Goal: Information Seeking & Learning: Learn about a topic

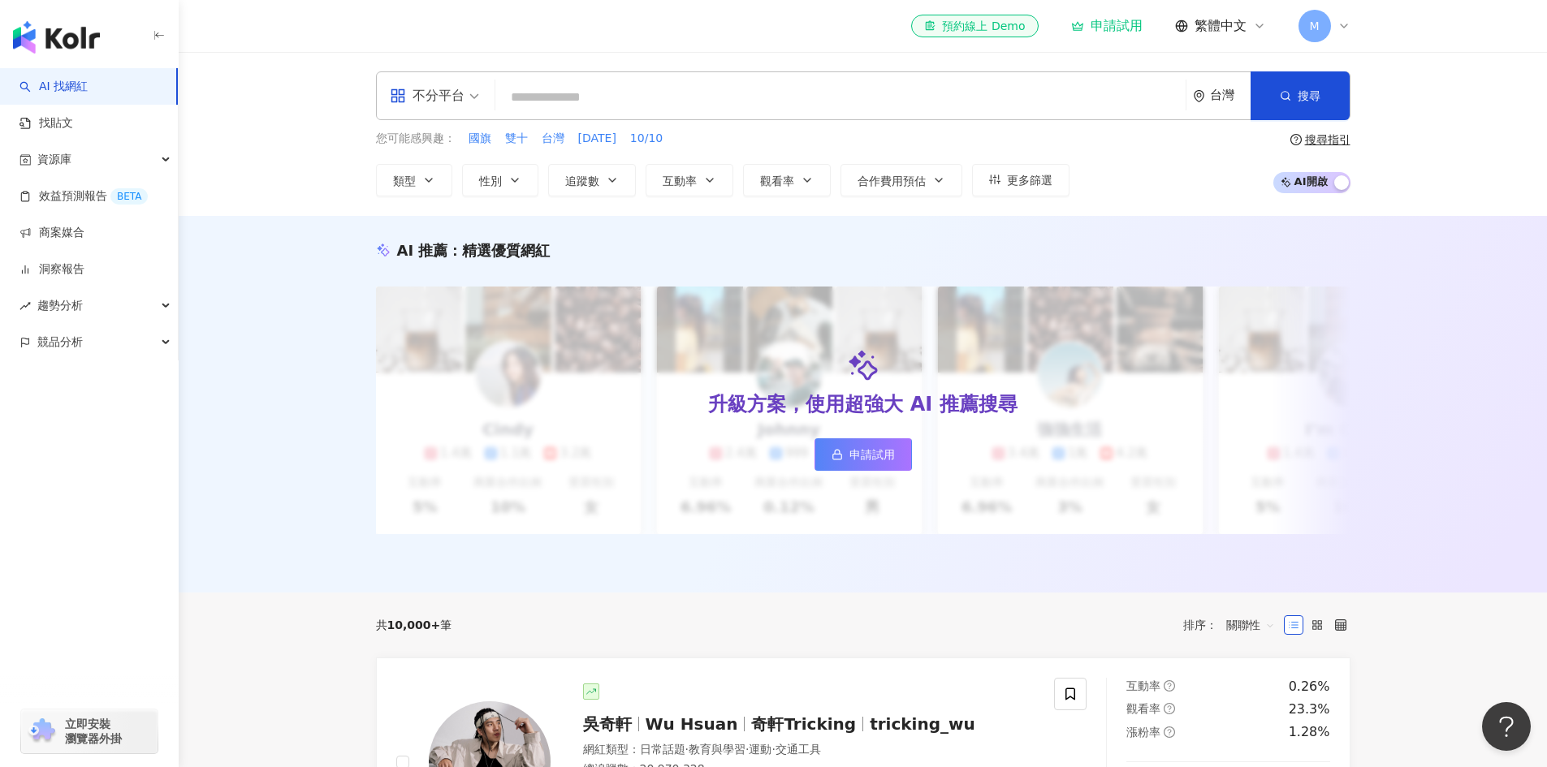
type input "**********"
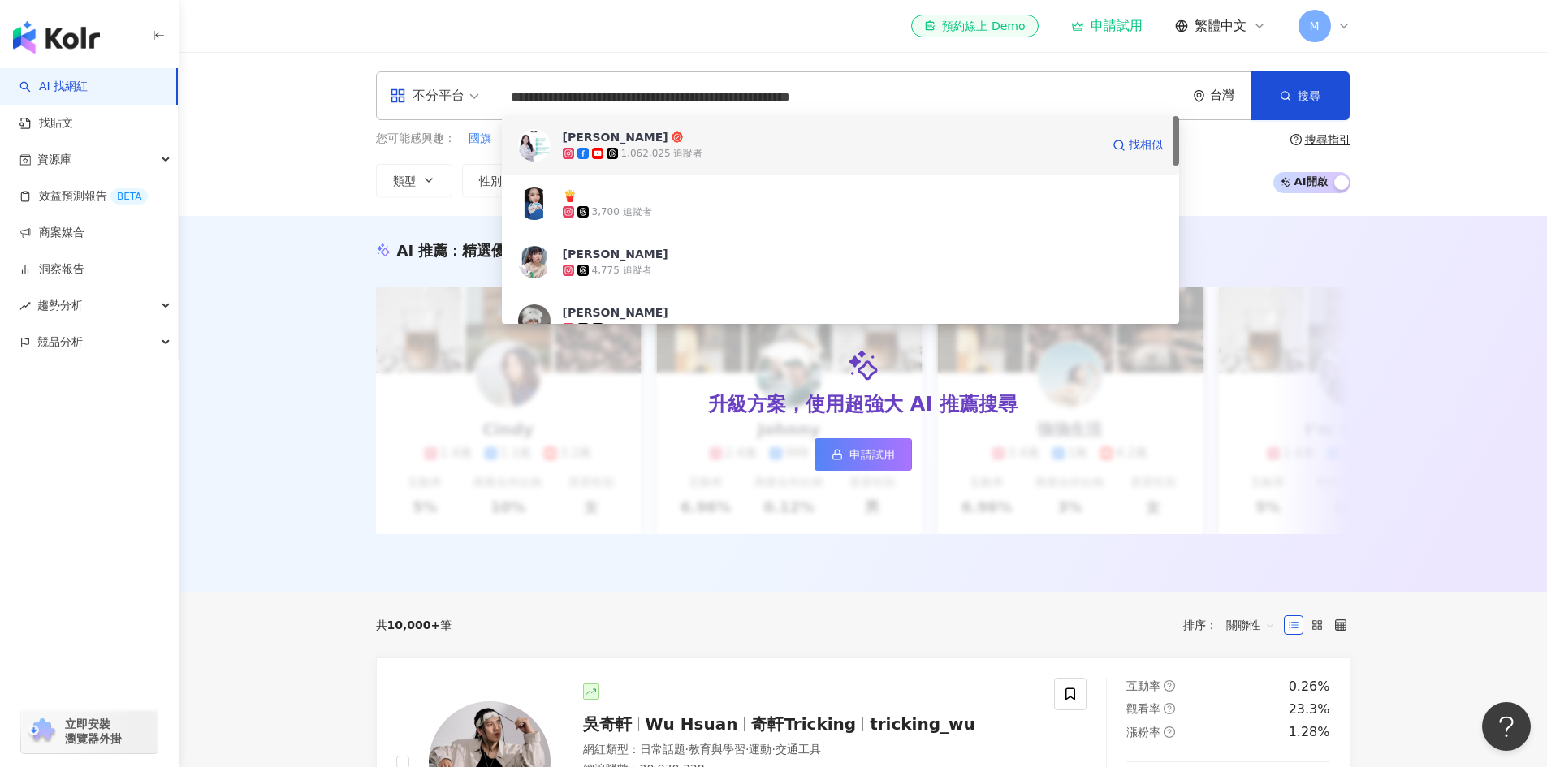
click at [916, 142] on span "徐薇涵" at bounding box center [832, 137] width 538 height 16
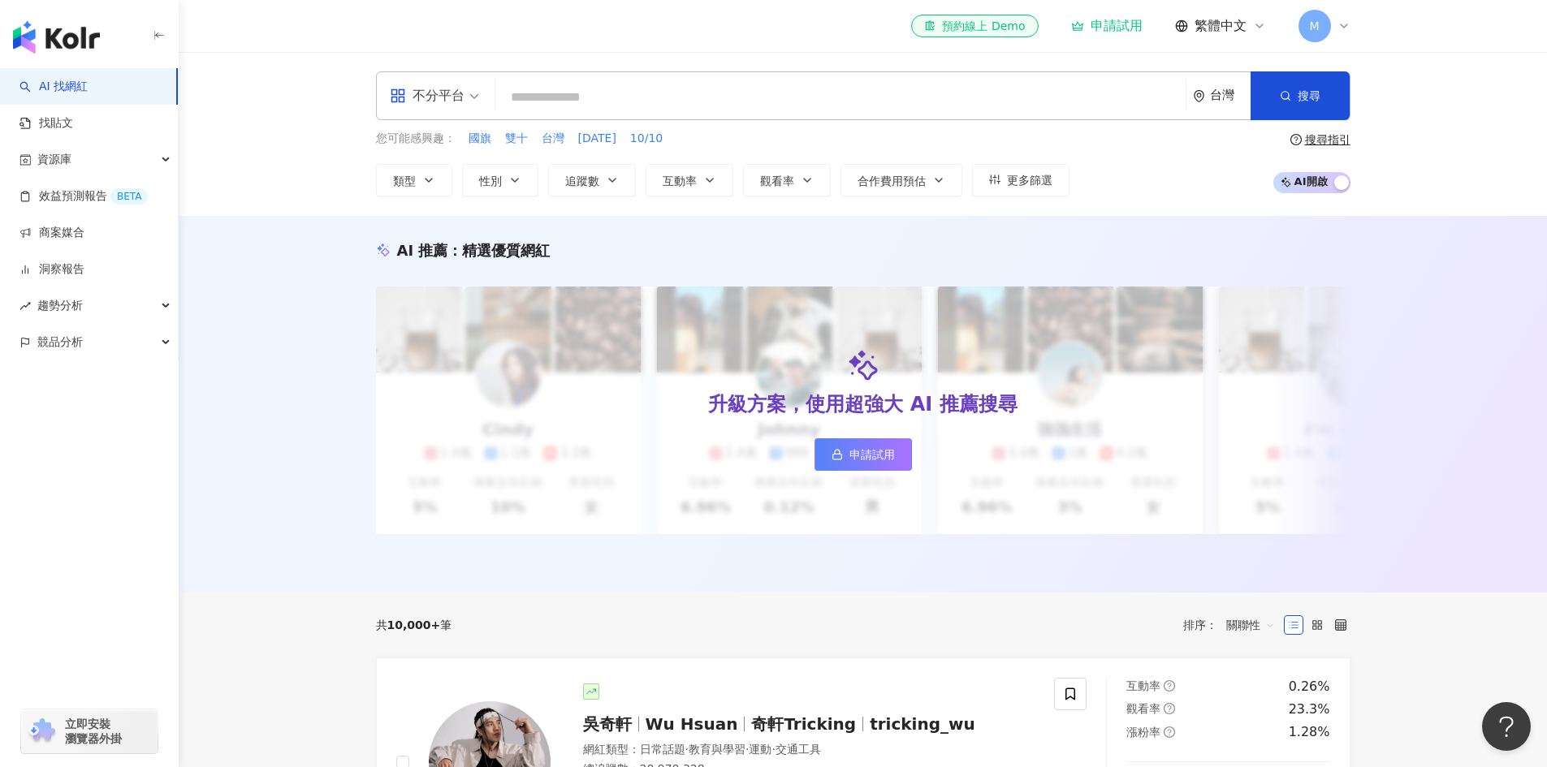
click at [830, 92] on input "search" at bounding box center [840, 97] width 677 height 31
paste input "**********"
type input "**********"
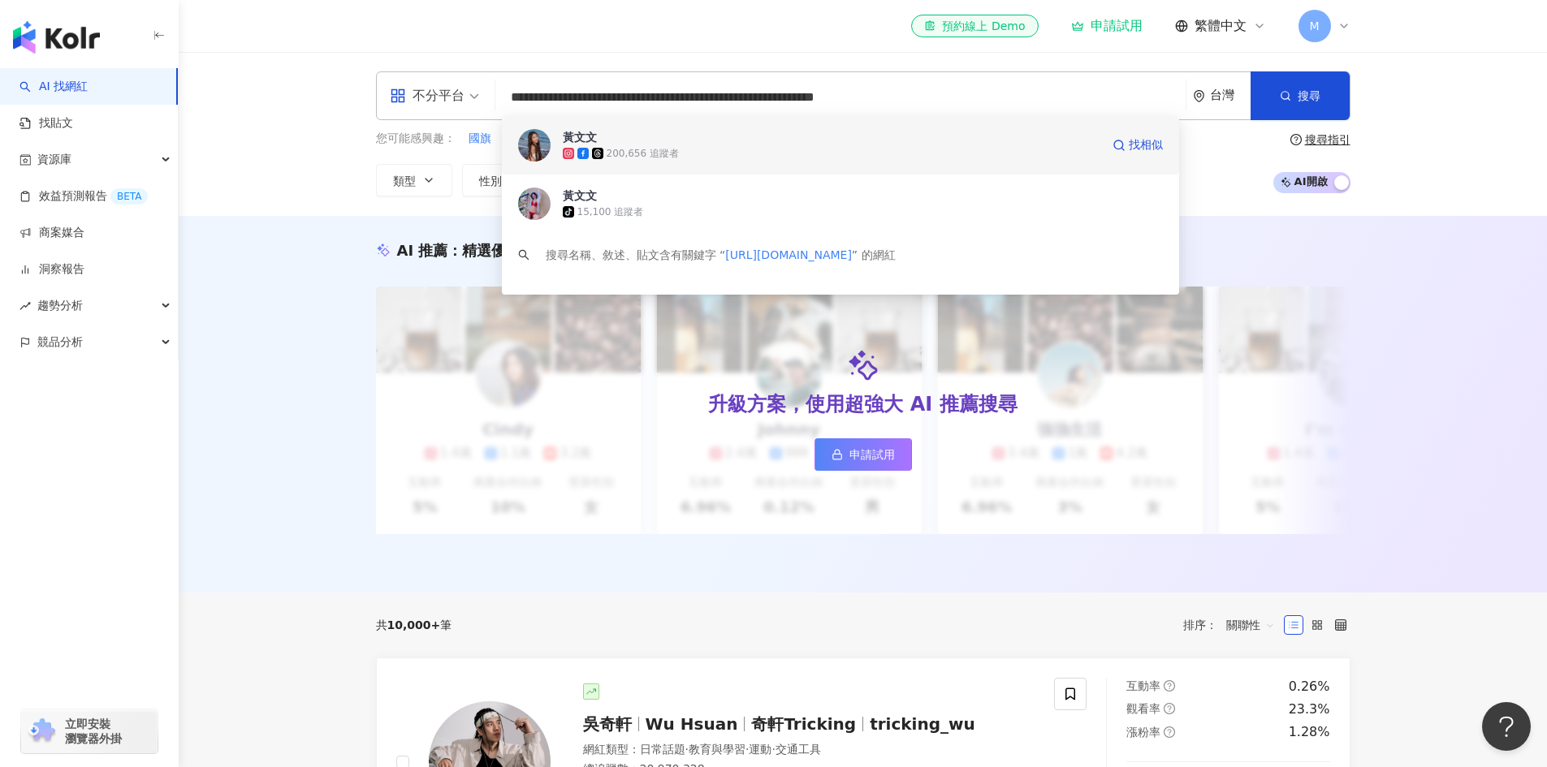
click at [877, 160] on div "200,656 追蹤者" at bounding box center [832, 153] width 538 height 16
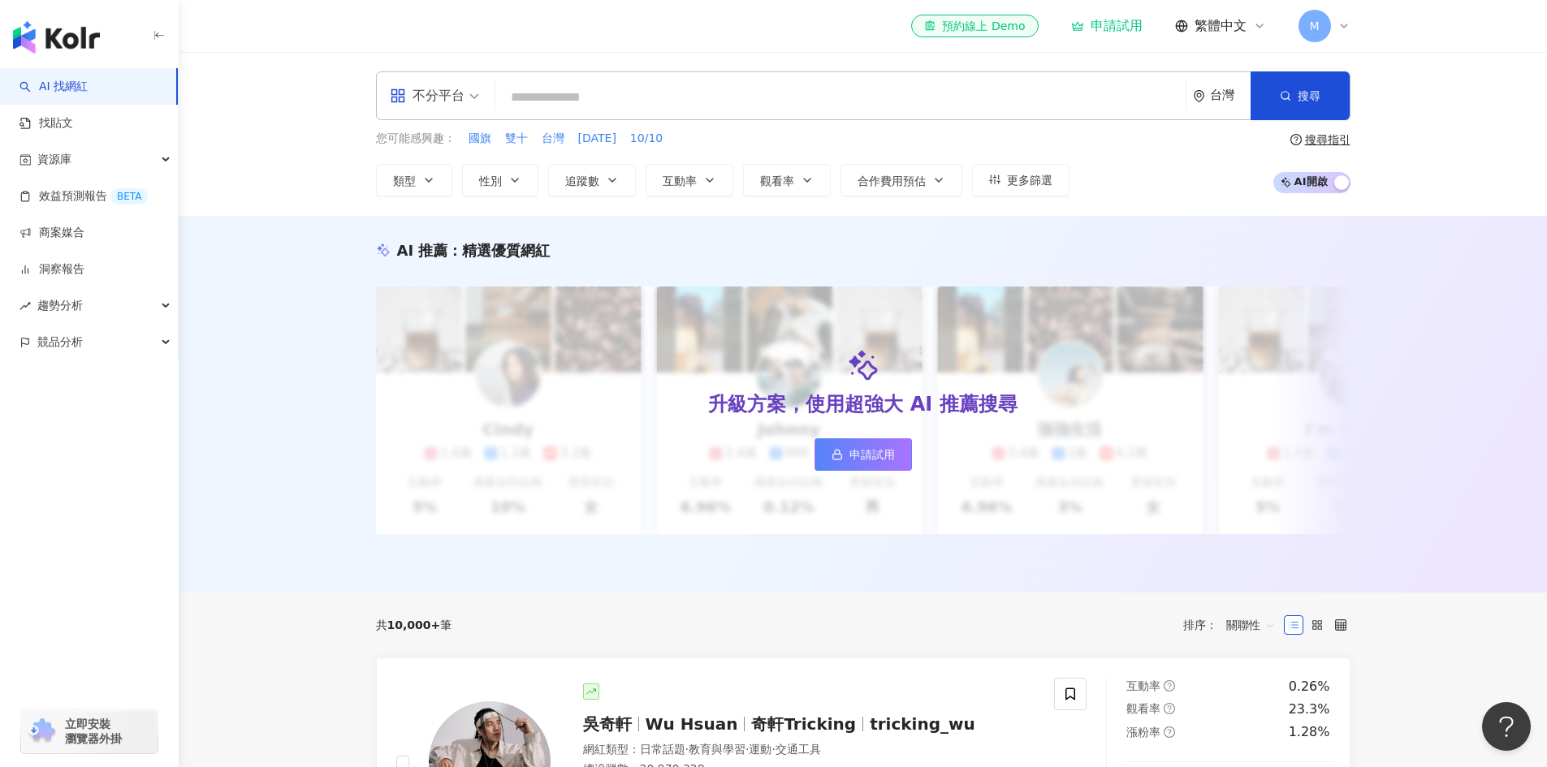
click at [563, 111] on input "search" at bounding box center [840, 97] width 677 height 31
paste input "**********"
type input "**********"
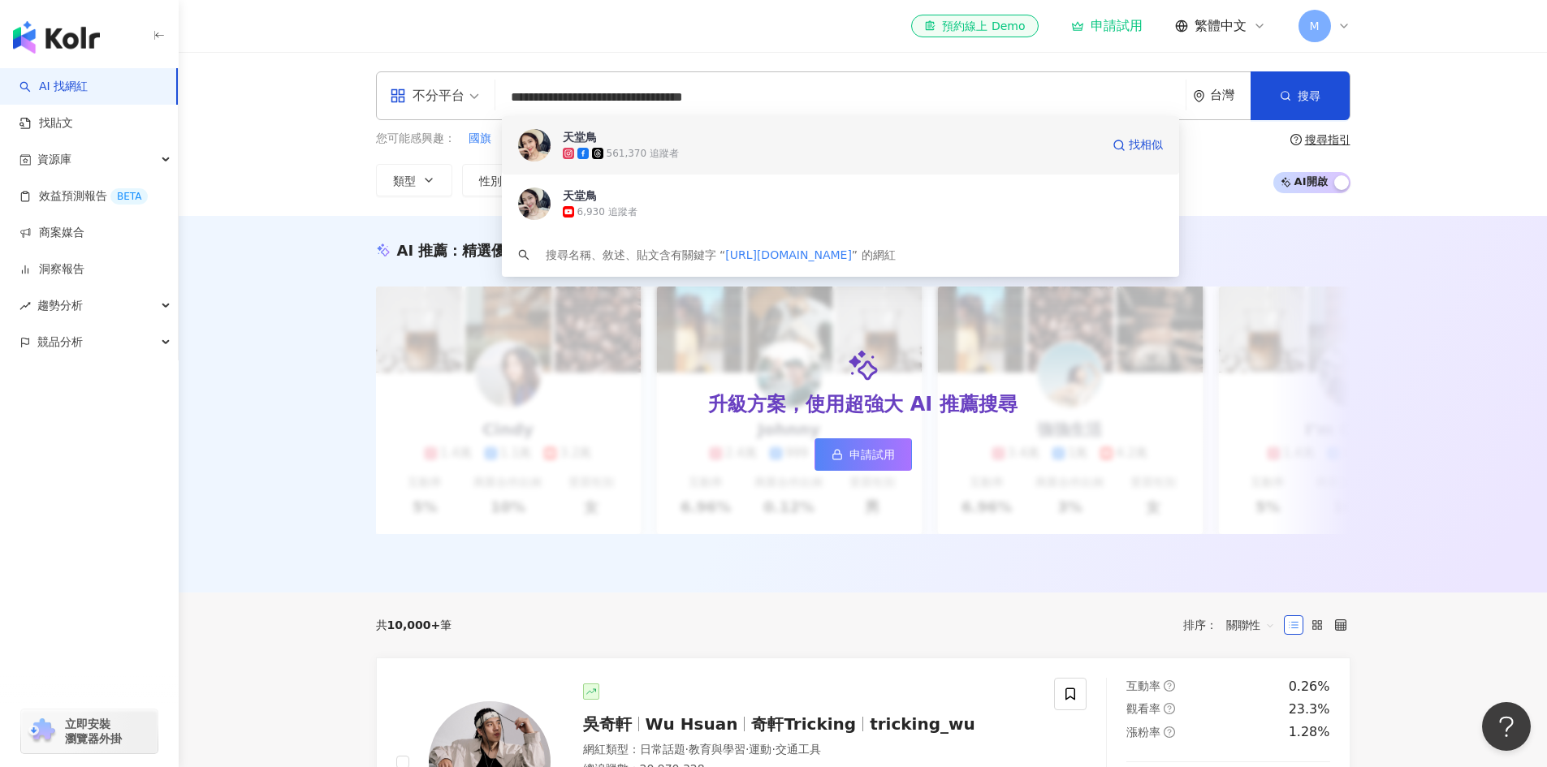
click at [904, 158] on div "561,370 追蹤者" at bounding box center [832, 153] width 538 height 16
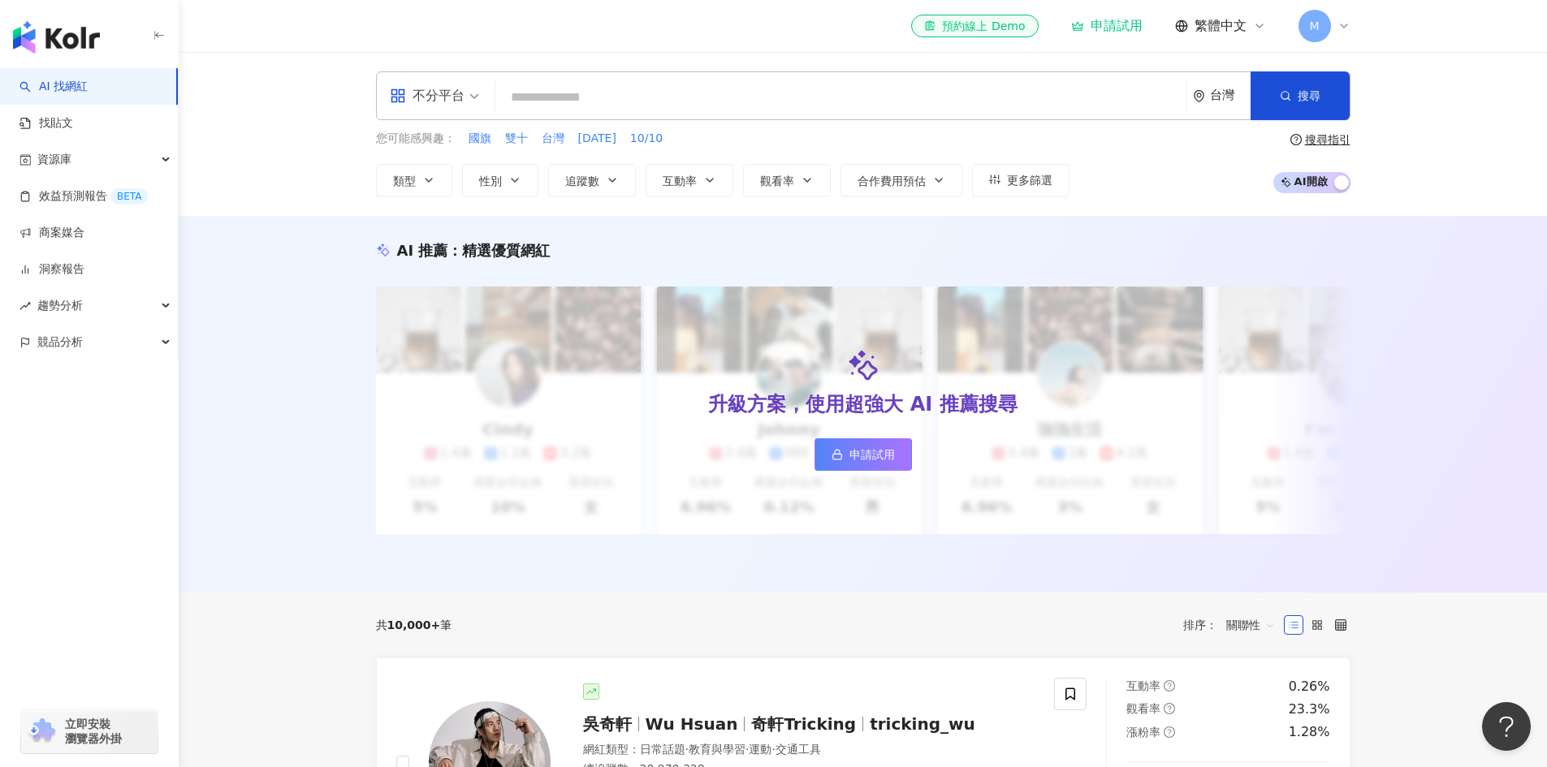
click at [515, 104] on input "search" at bounding box center [840, 97] width 677 height 31
paste input "**********"
type input "**********"
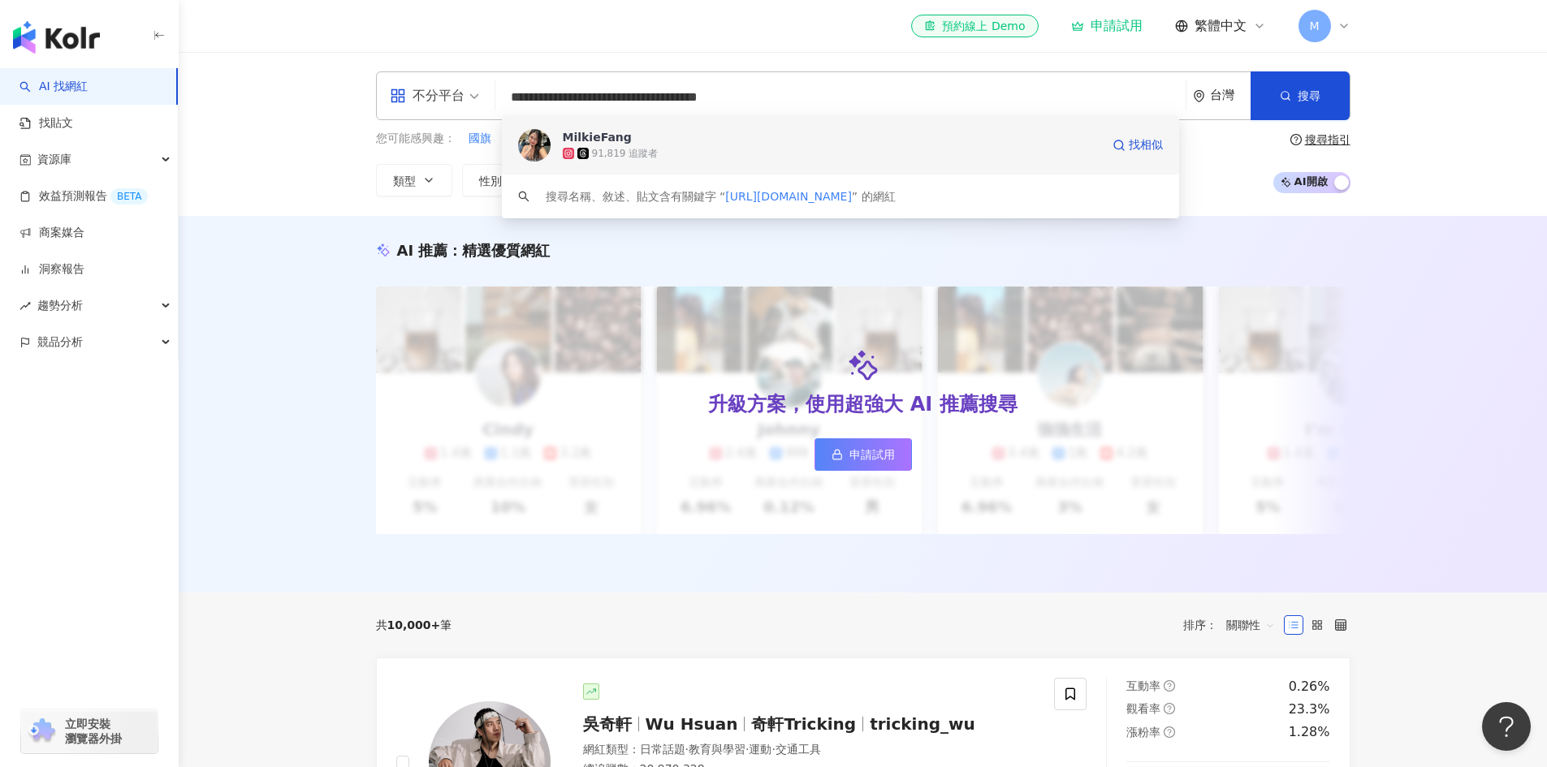
click at [788, 155] on div "91,819 追蹤者" at bounding box center [832, 153] width 538 height 16
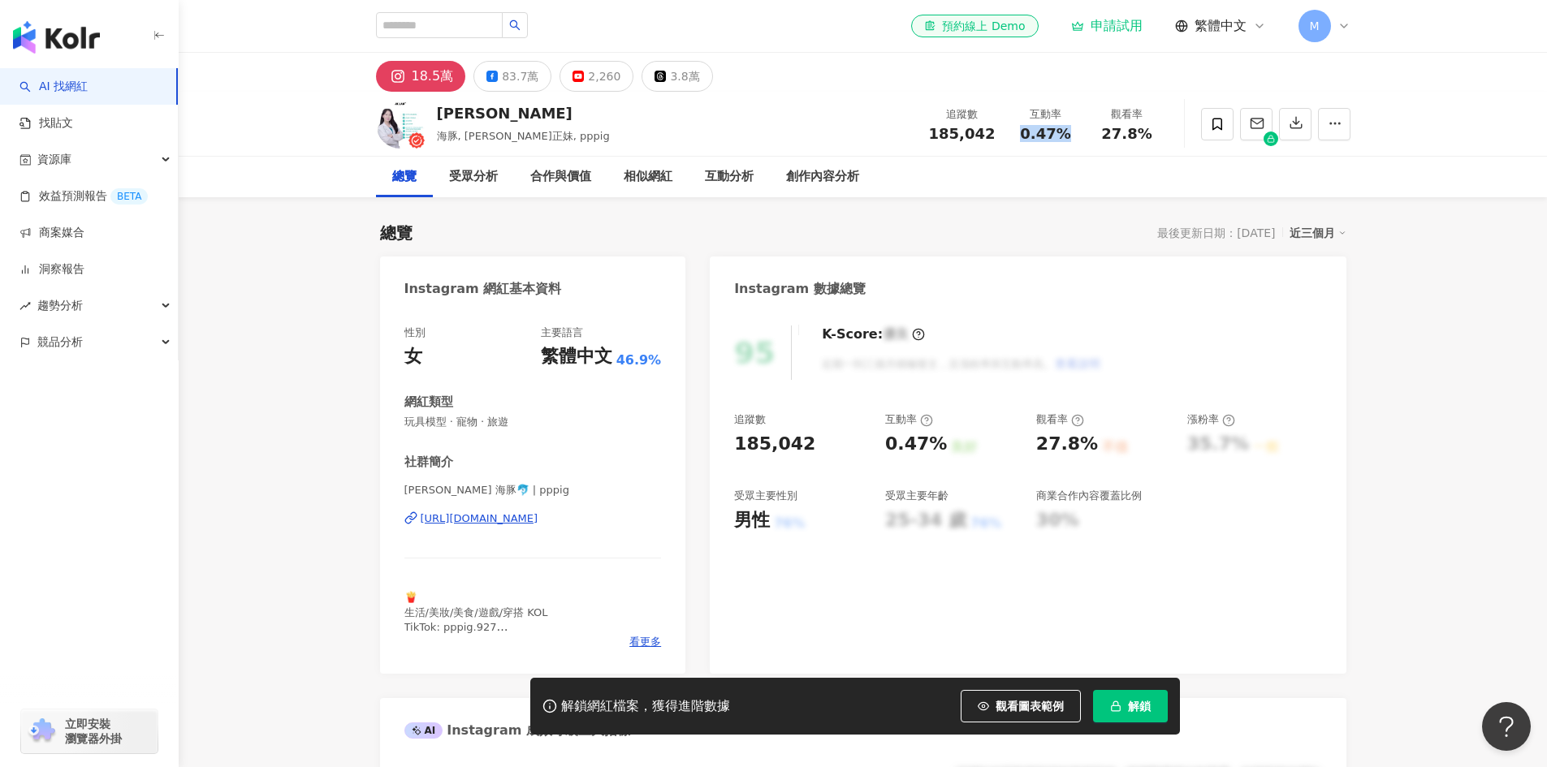
drag, startPoint x: 1023, startPoint y: 137, endPoint x: 1073, endPoint y: 131, distance: 50.0
click at [1071, 132] on div "0.47%" at bounding box center [1046, 134] width 62 height 16
copy span "0.47%"
drag, startPoint x: 1109, startPoint y: 127, endPoint x: 1155, endPoint y: 140, distance: 47.9
click at [1155, 140] on div "27.8%" at bounding box center [1127, 134] width 62 height 16
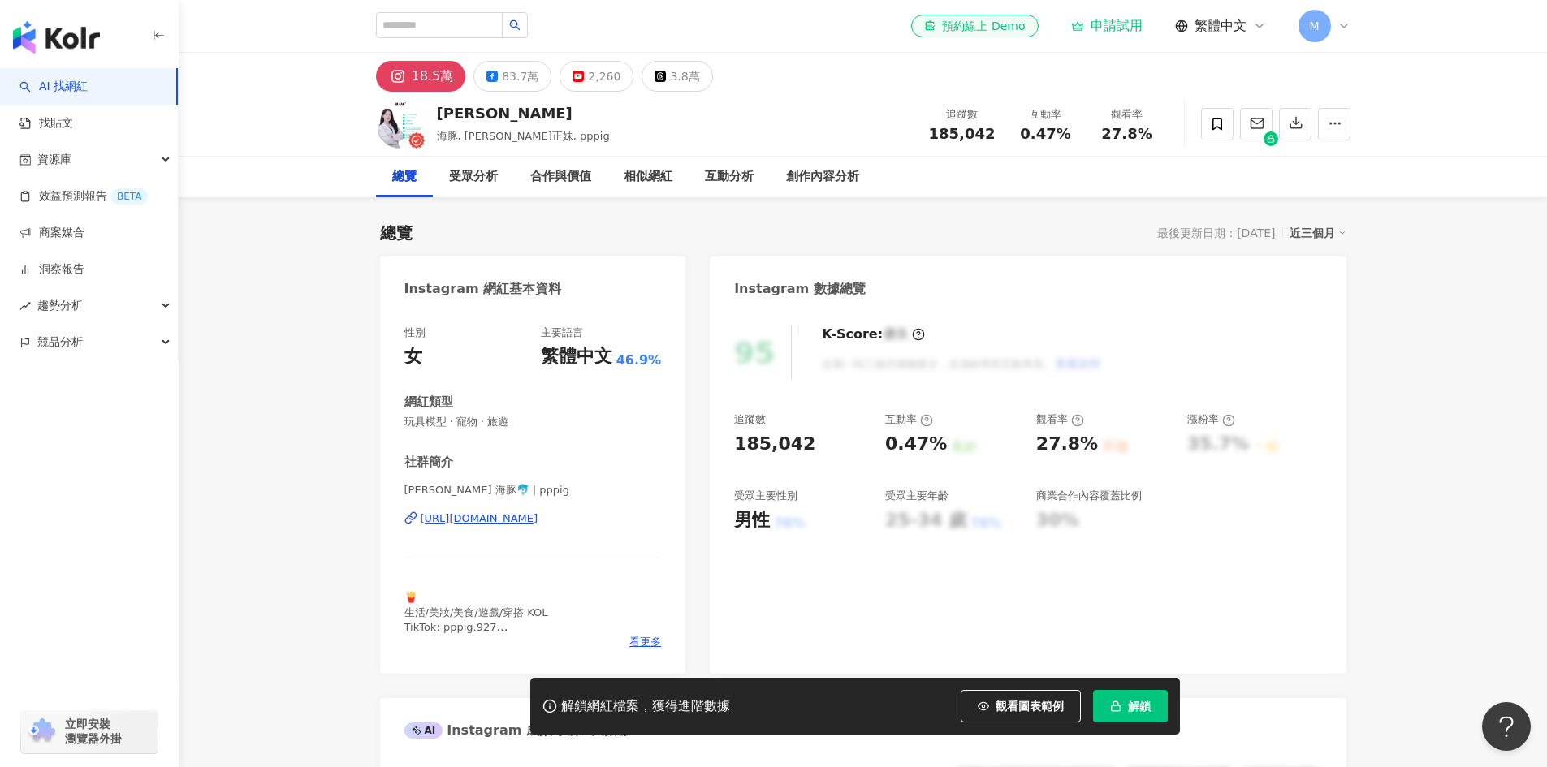
click at [1155, 140] on div "27.8%" at bounding box center [1127, 134] width 62 height 16
drag, startPoint x: 1155, startPoint y: 140, endPoint x: 1099, endPoint y: 140, distance: 56.8
click at [1099, 140] on div "27.8%" at bounding box center [1127, 134] width 62 height 16
copy span "27.8%"
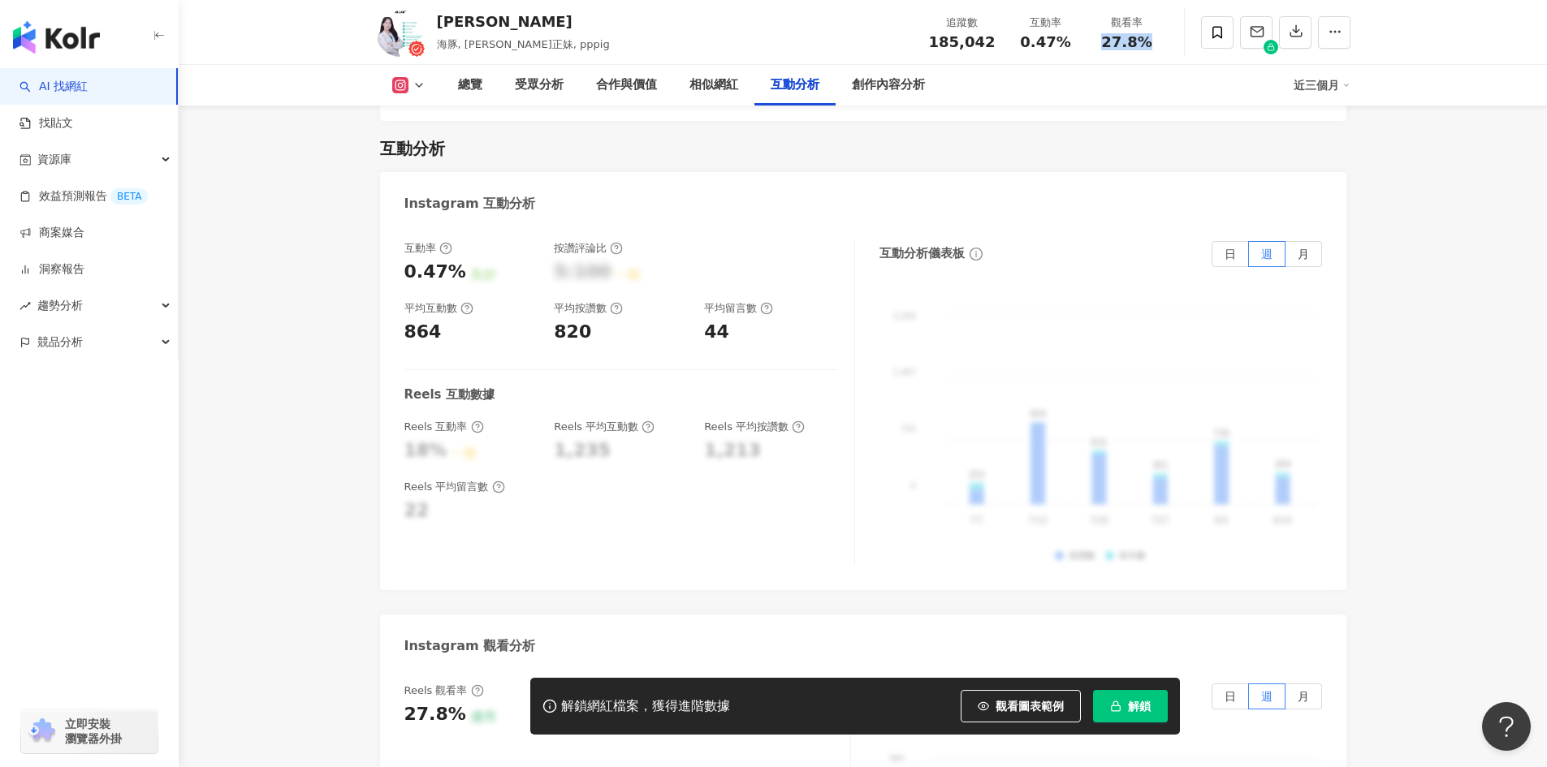
scroll to position [3086, 0]
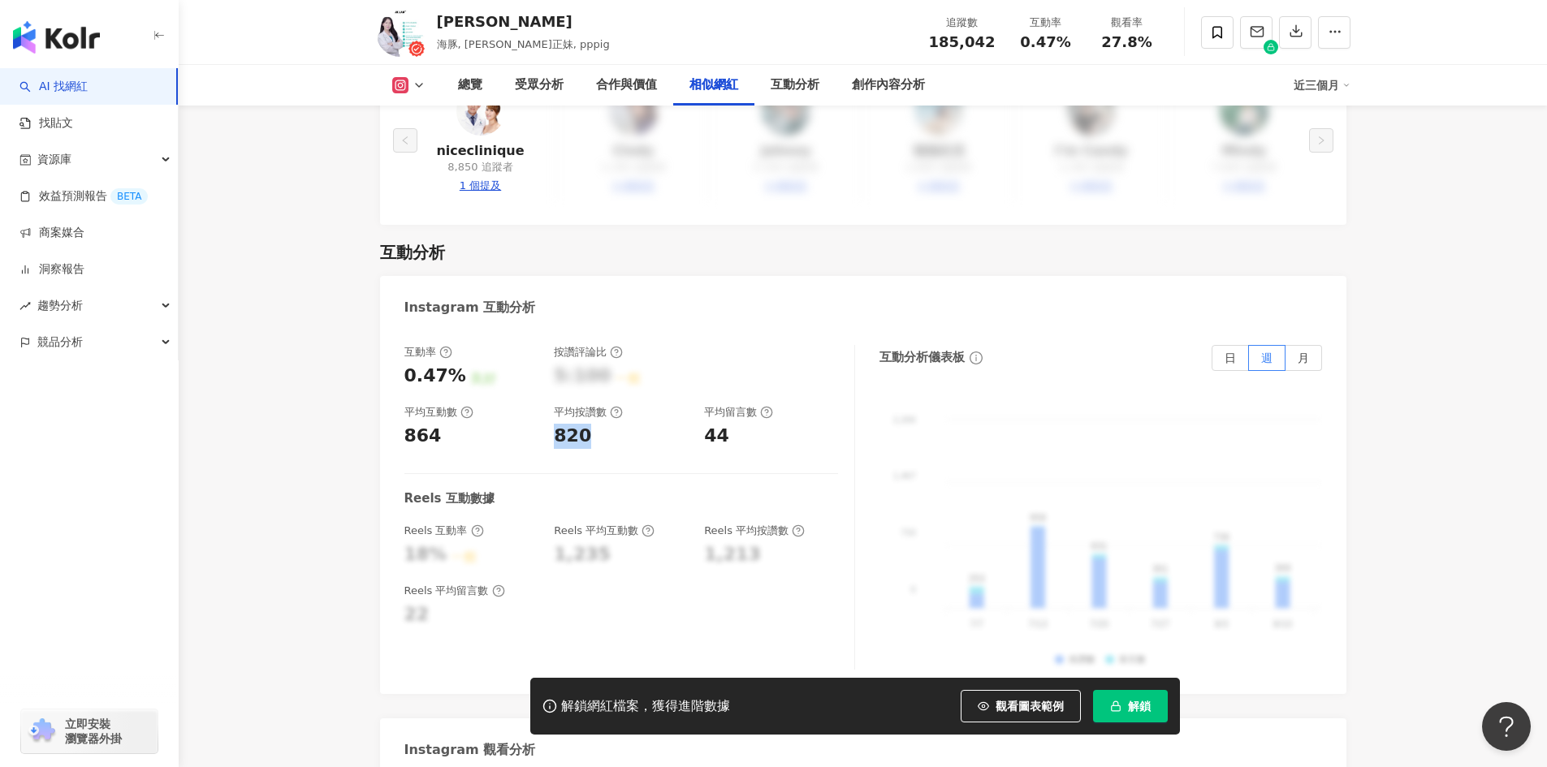
drag, startPoint x: 582, startPoint y: 412, endPoint x: 554, endPoint y: 410, distance: 28.5
click at [554, 424] on div "820" at bounding box center [621, 436] width 134 height 25
copy div "820"
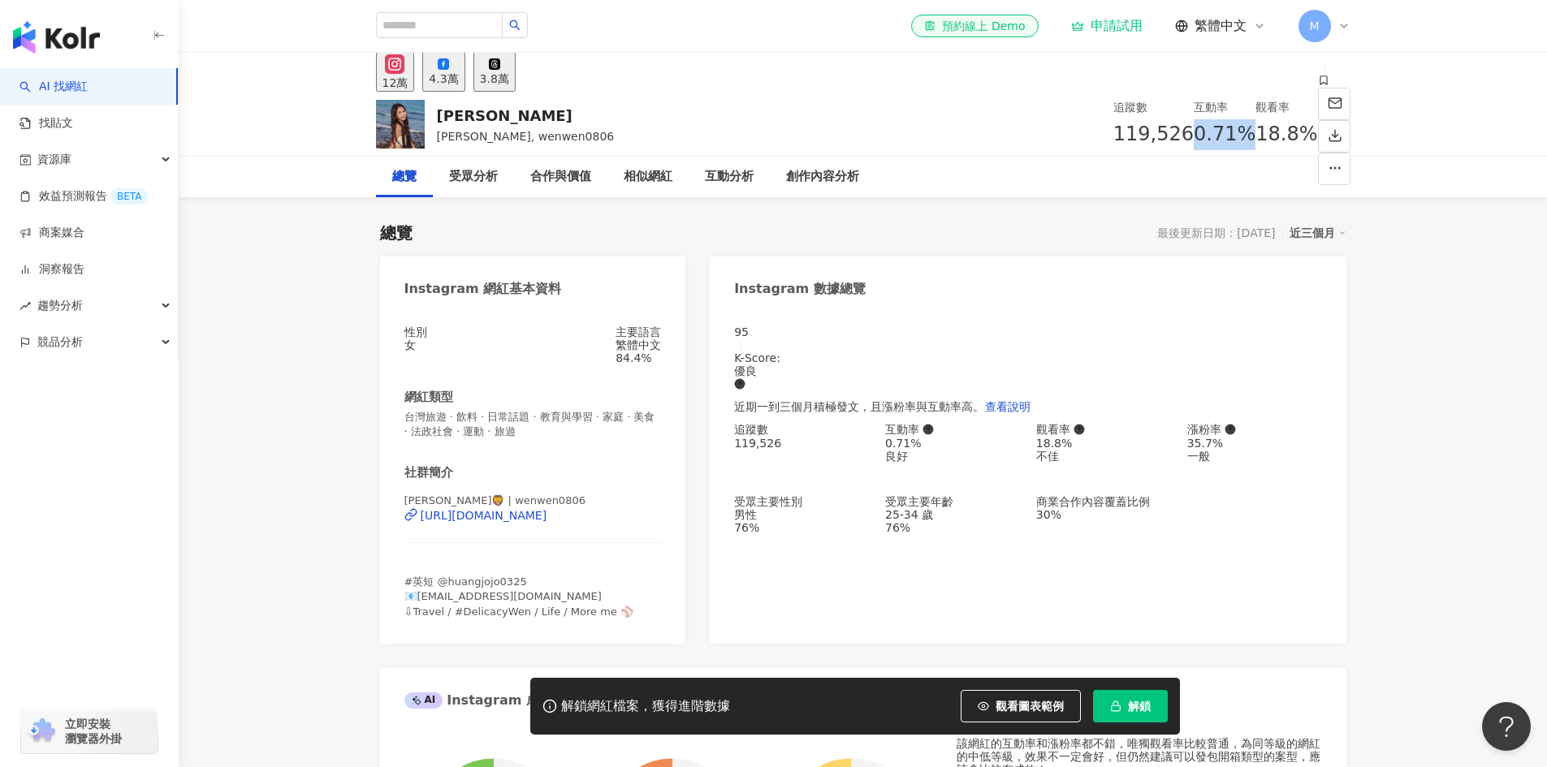
drag, startPoint x: 1018, startPoint y: 132, endPoint x: 1066, endPoint y: 141, distance: 48.9
click at [1194, 141] on div "0.71%" at bounding box center [1225, 134] width 62 height 31
copy span "0.71%"
drag, startPoint x: 1106, startPoint y: 130, endPoint x: 1140, endPoint y: 168, distance: 51.2
click at [1255, 130] on div "18.8%" at bounding box center [1286, 134] width 62 height 31
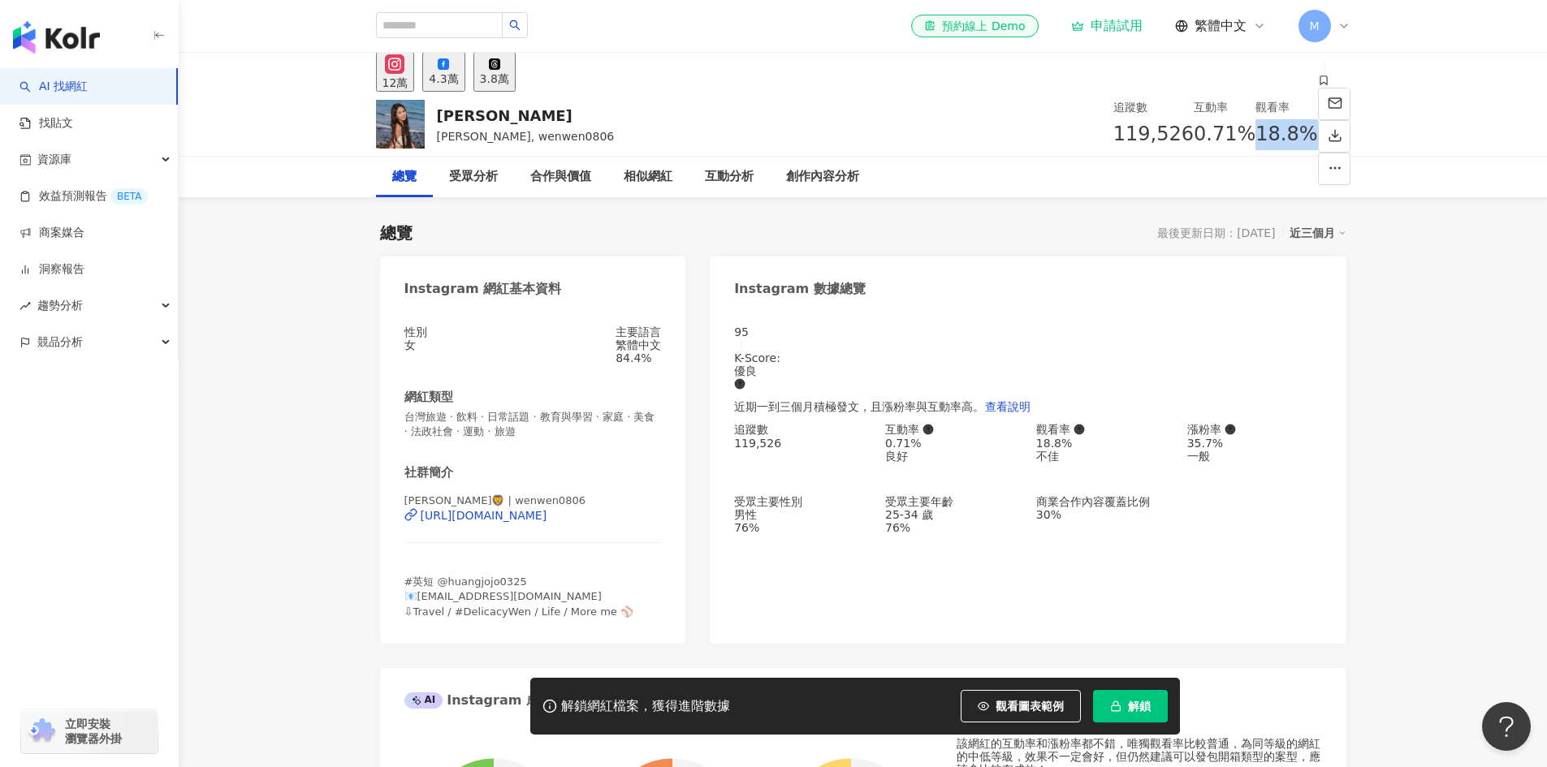
copy span "18.8%"
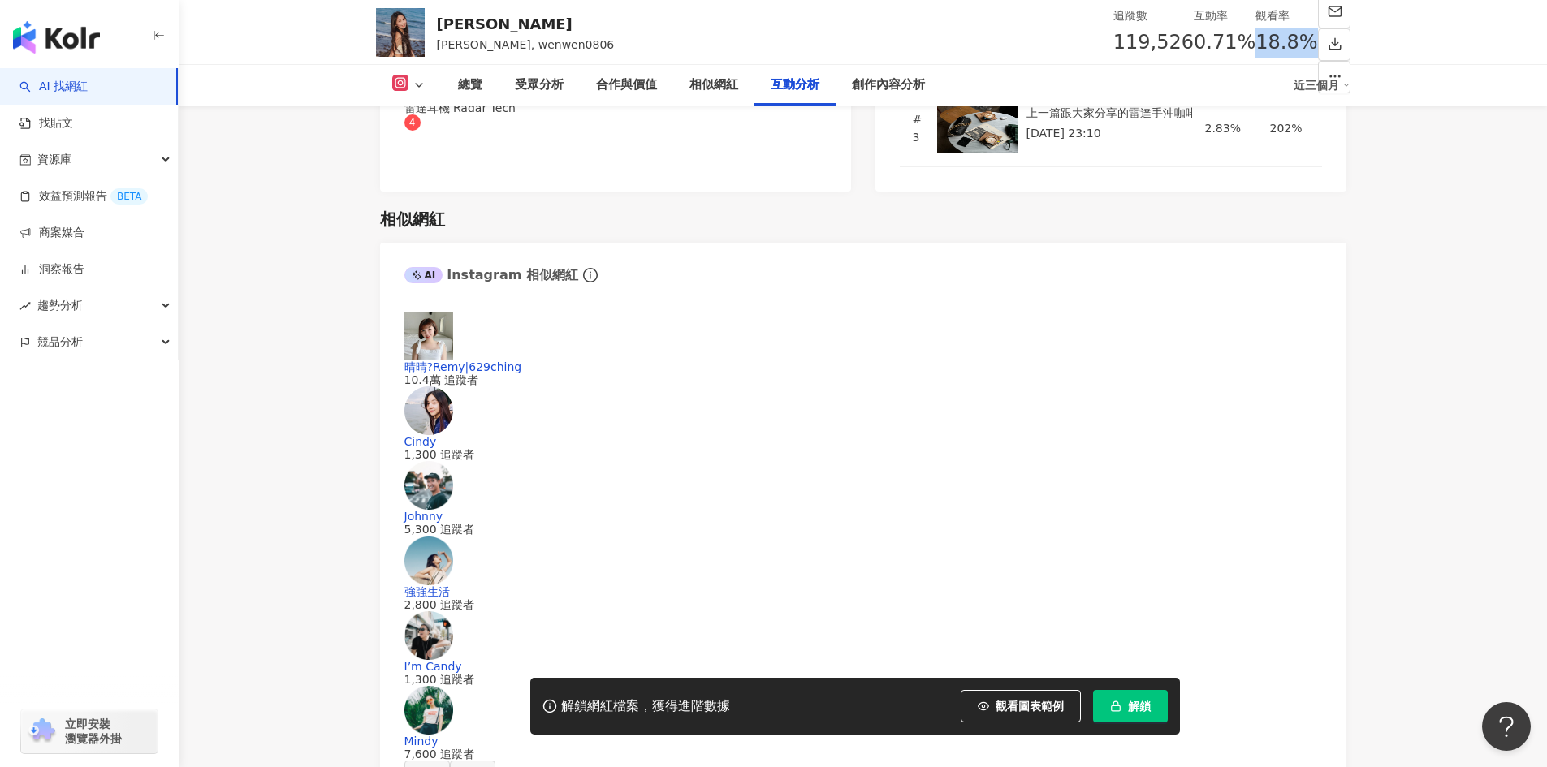
scroll to position [3086, 0]
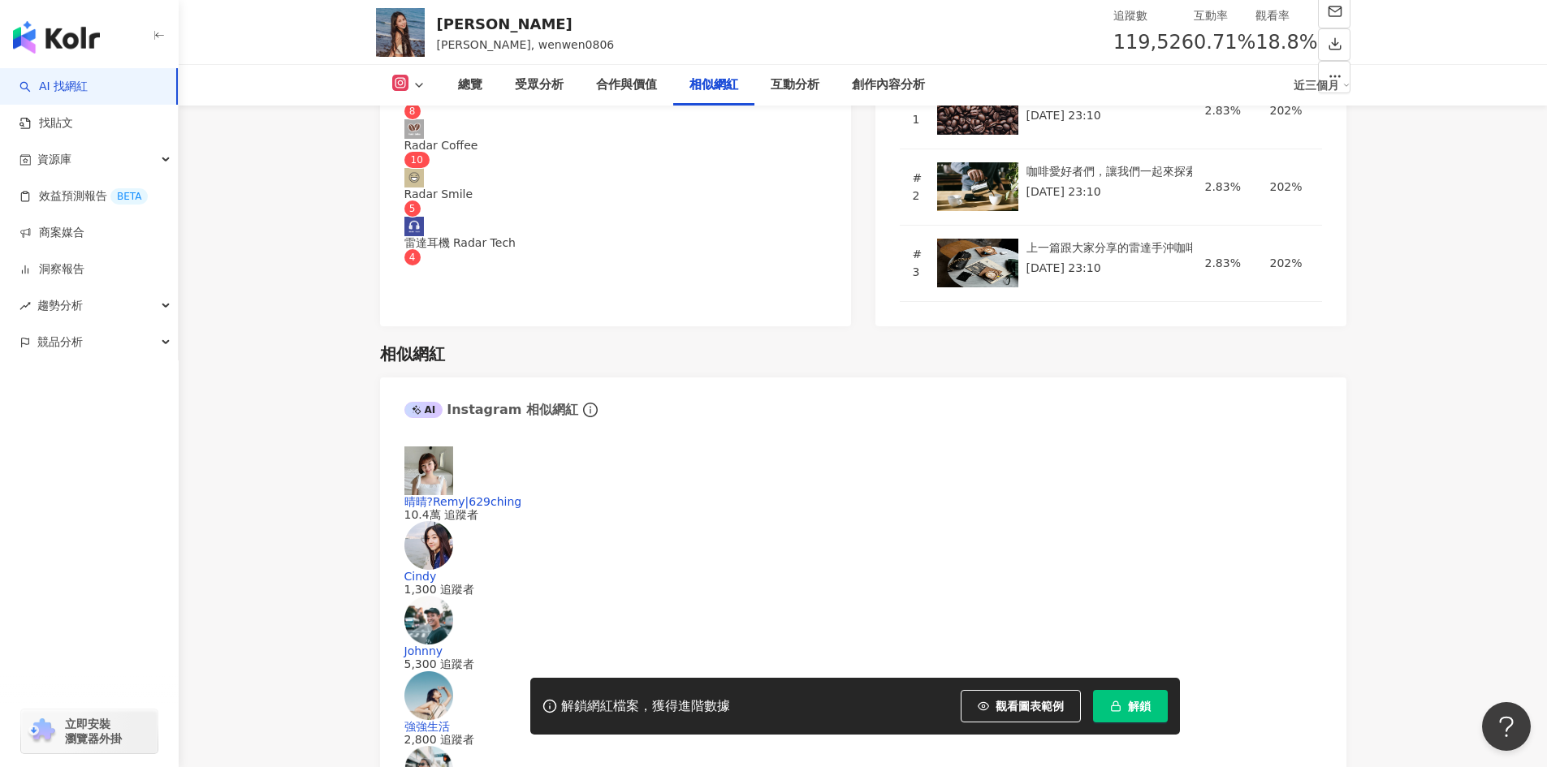
drag, startPoint x: 607, startPoint y: 393, endPoint x: 542, endPoint y: 382, distance: 65.8
drag, startPoint x: 557, startPoint y: 395, endPoint x: 595, endPoint y: 389, distance: 38.6
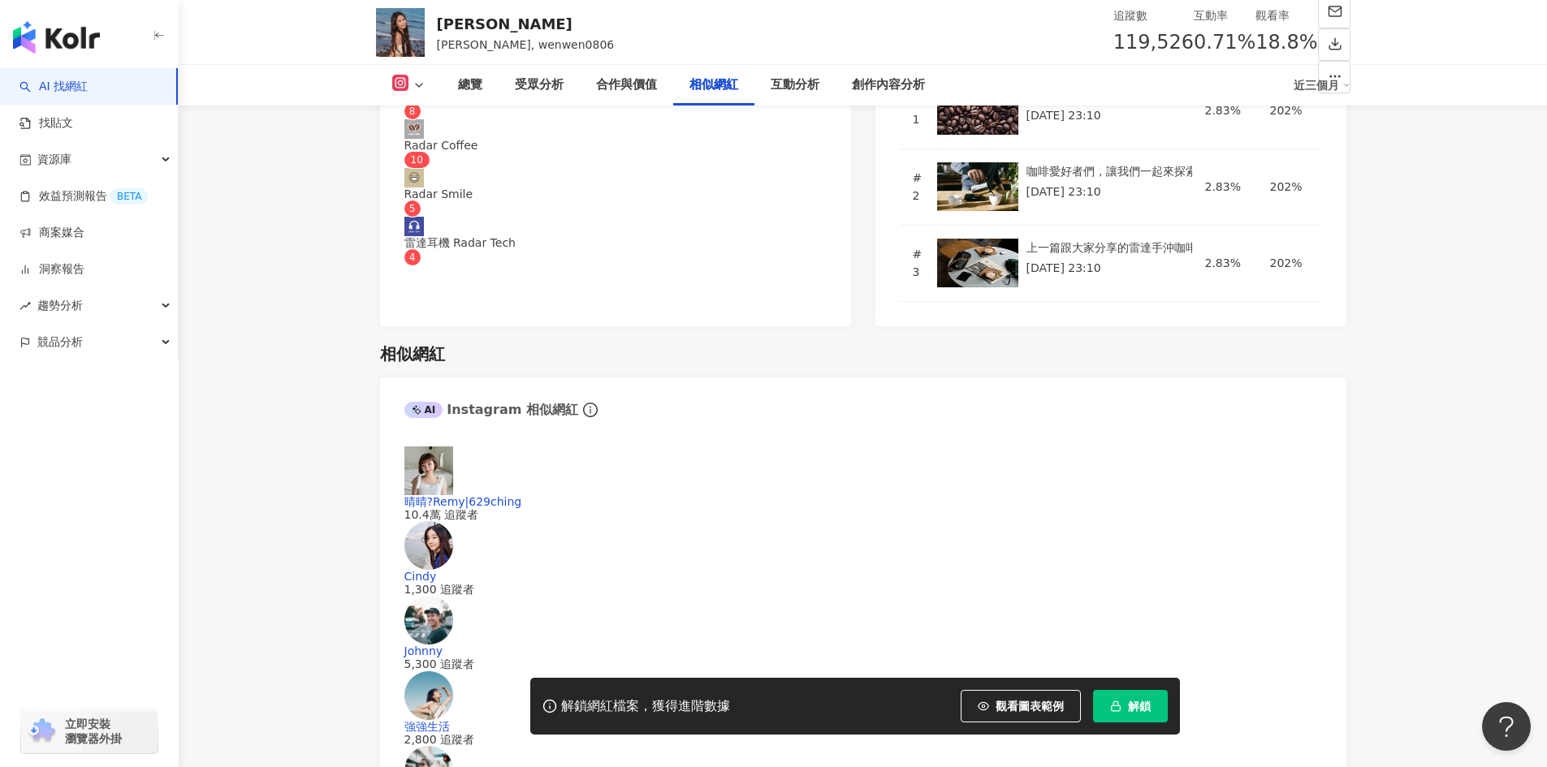
drag, startPoint x: 593, startPoint y: 402, endPoint x: 552, endPoint y: 402, distance: 40.6
copy div "814"
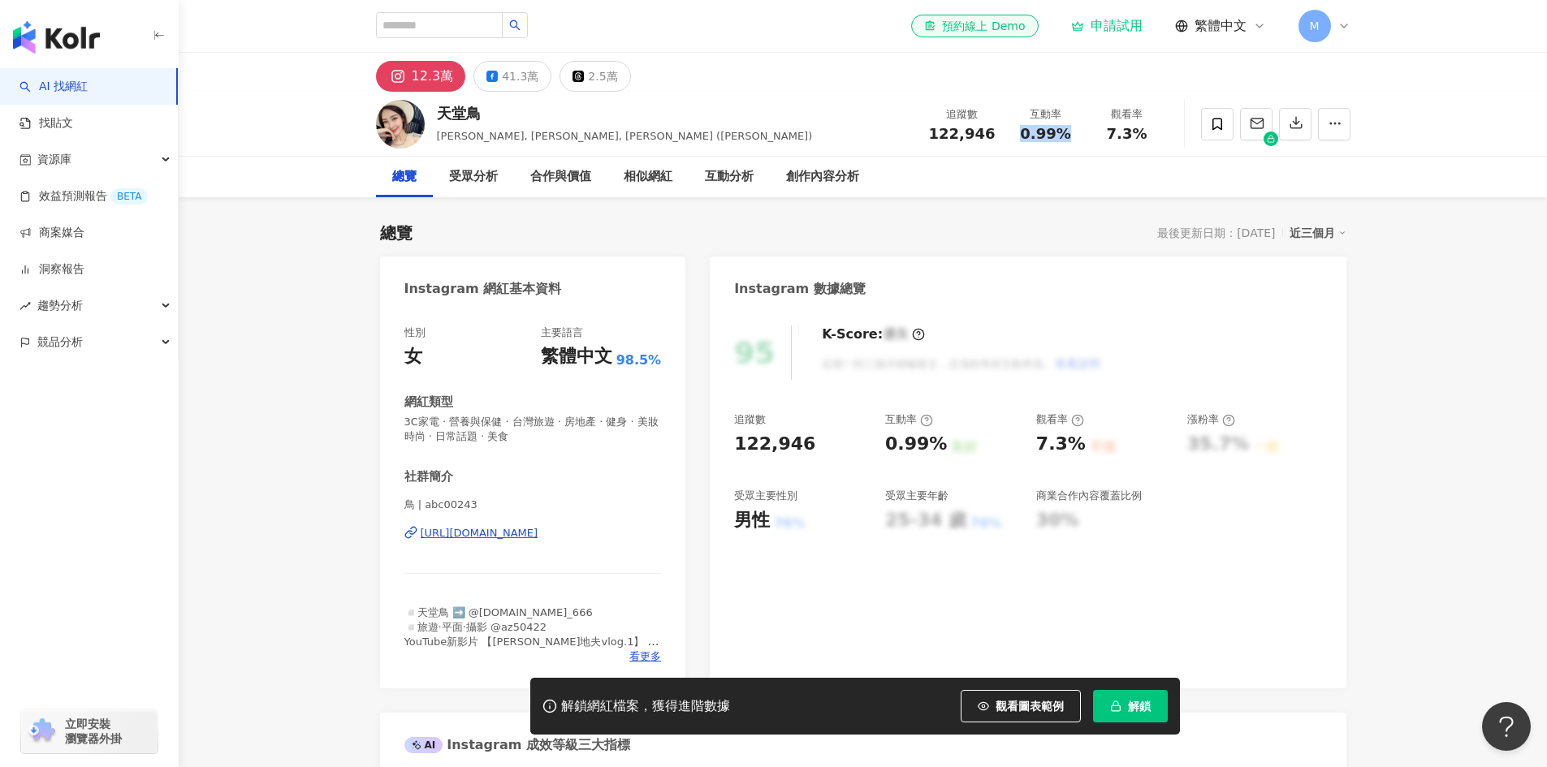
drag, startPoint x: 1020, startPoint y: 129, endPoint x: 1069, endPoint y: 135, distance: 49.9
click at [1069, 135] on div "0.99%" at bounding box center [1046, 134] width 62 height 16
copy span "0.99%"
drag, startPoint x: 1101, startPoint y: 132, endPoint x: 1144, endPoint y: 133, distance: 43.1
click at [1144, 133] on div "7.3%" at bounding box center [1127, 134] width 62 height 16
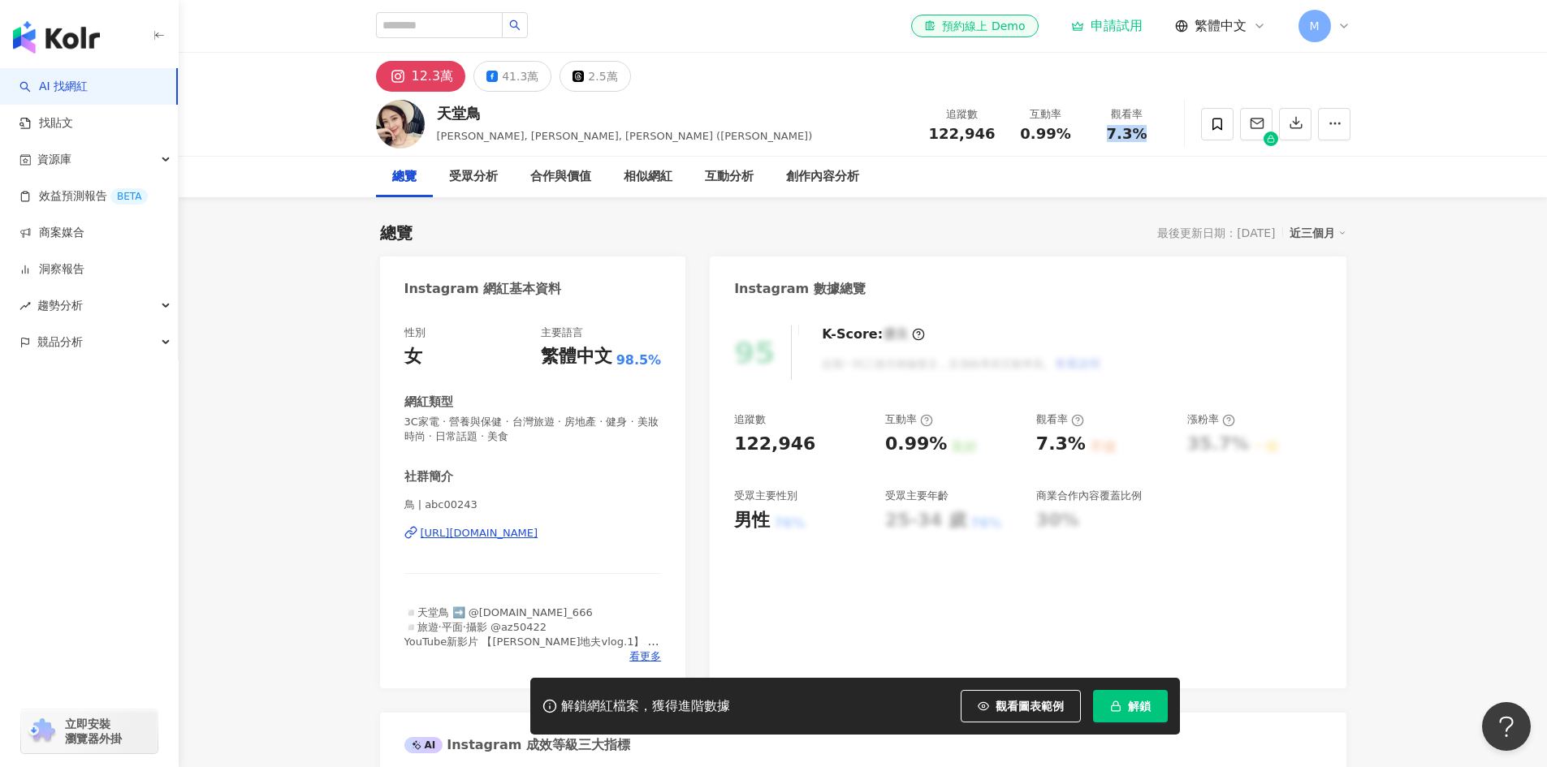
copy span "7.3%"
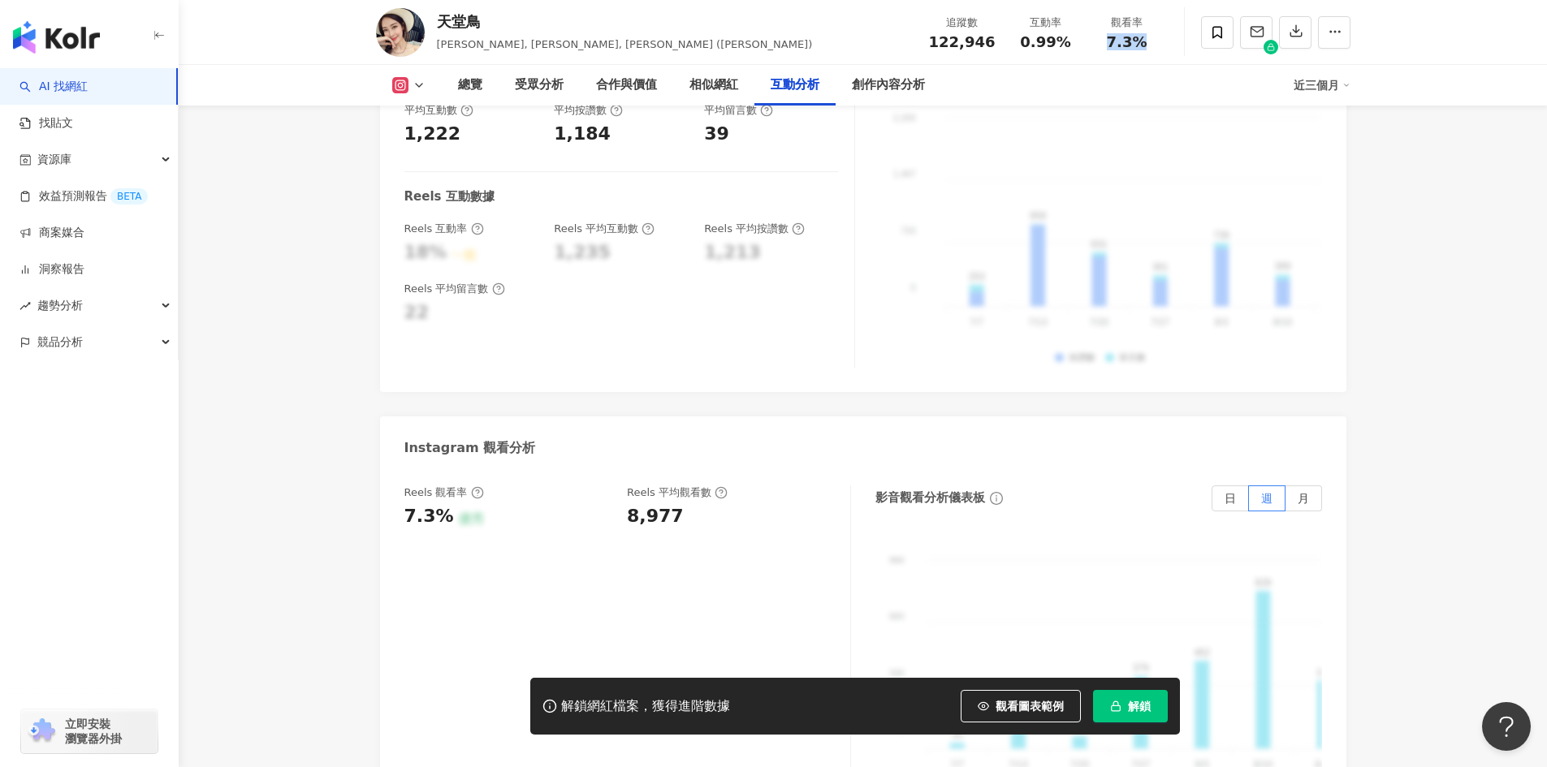
scroll to position [3167, 0]
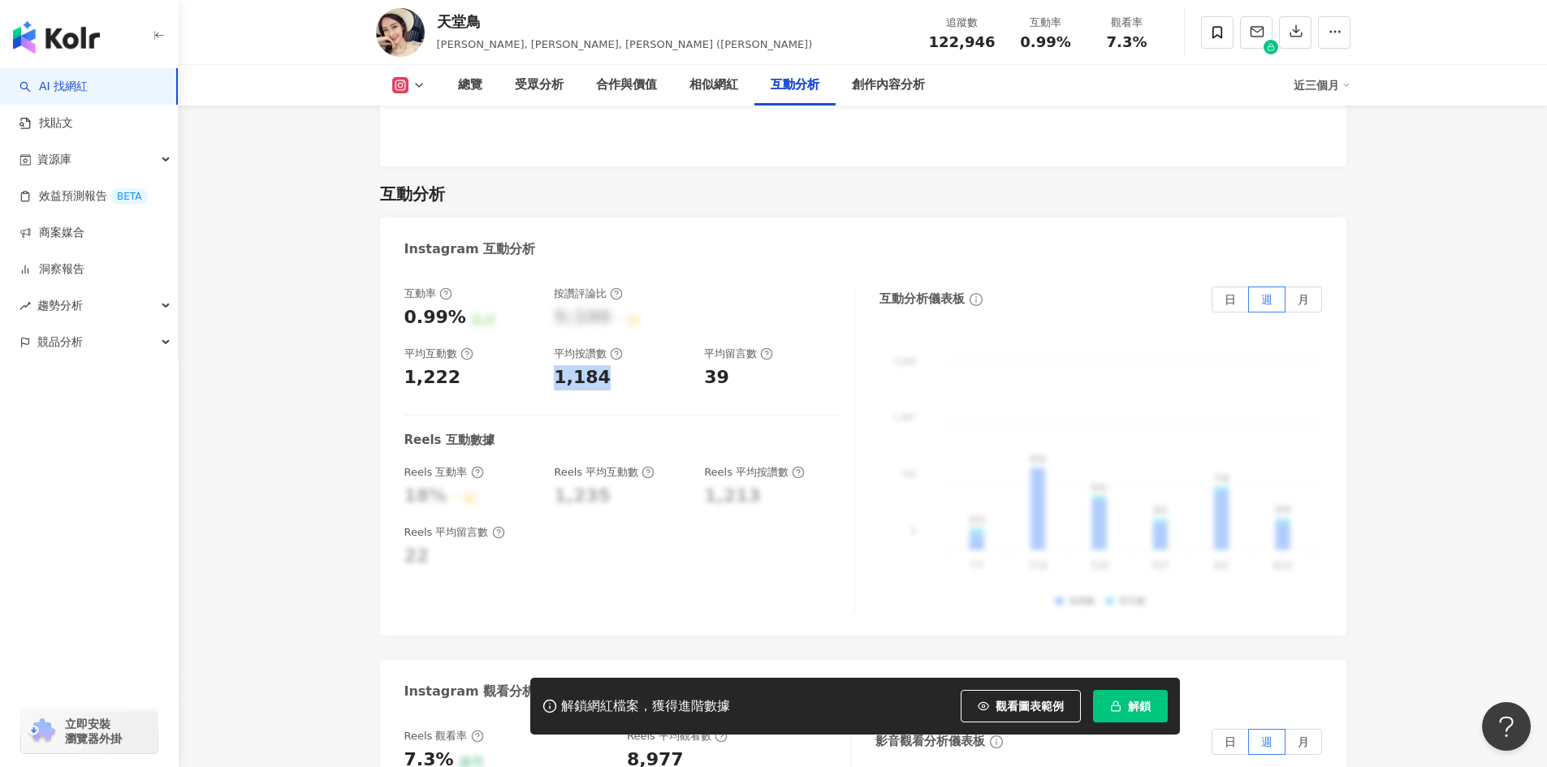
drag, startPoint x: 586, startPoint y: 335, endPoint x: 554, endPoint y: 334, distance: 32.5
click at [554, 365] on div "1,184" at bounding box center [621, 377] width 134 height 25
copy div "1,184"
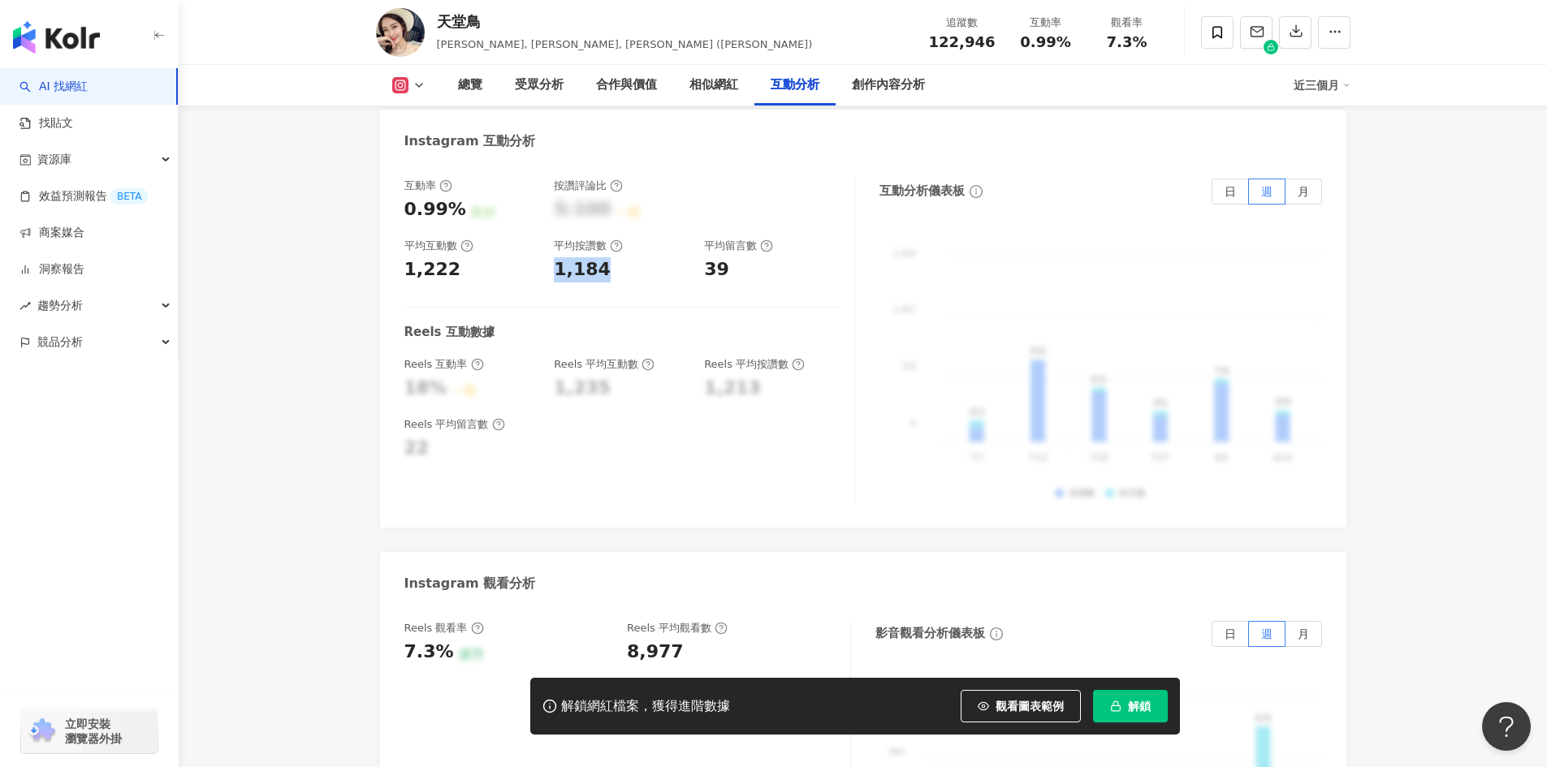
scroll to position [3573, 0]
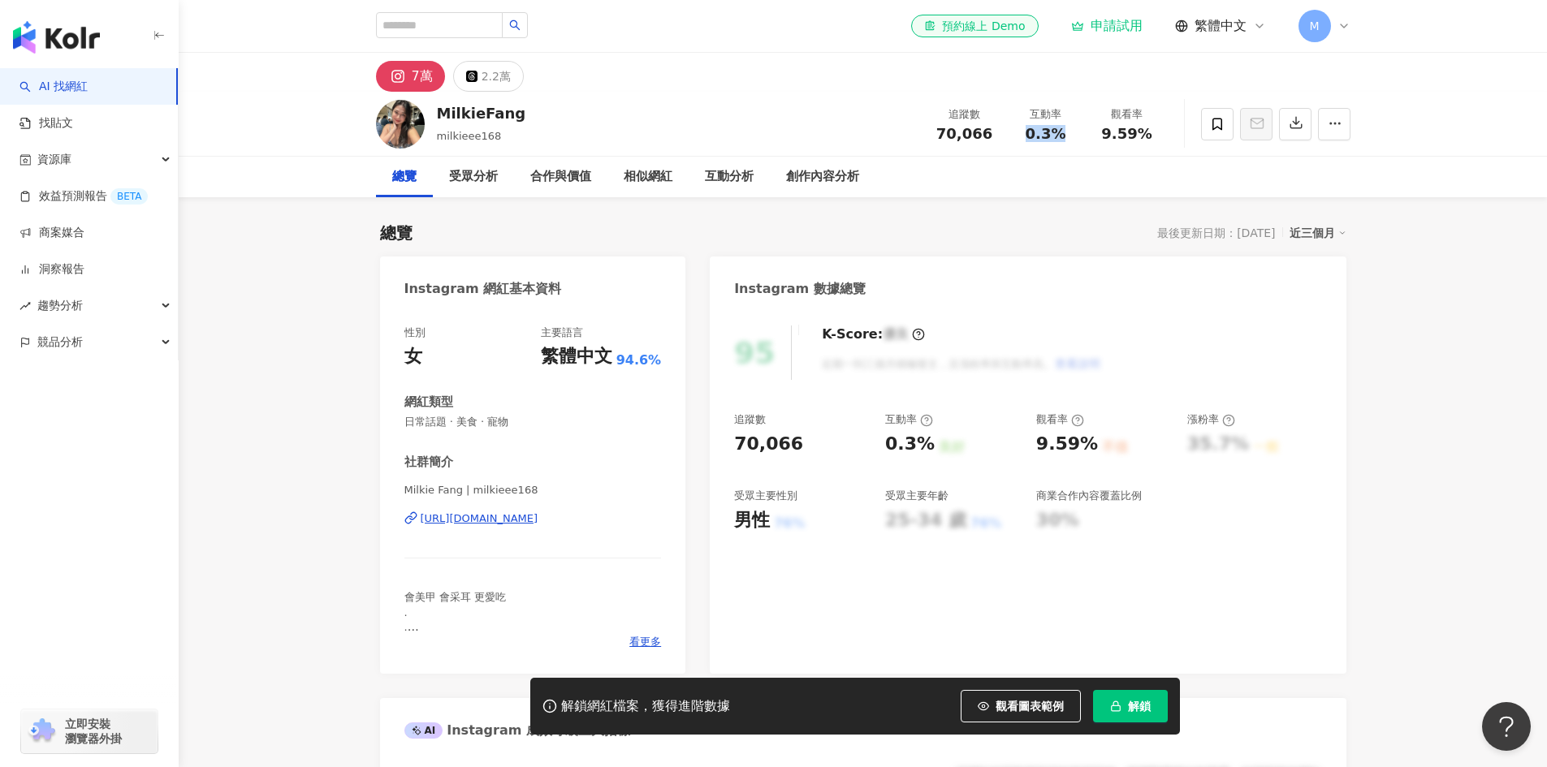
drag, startPoint x: 1019, startPoint y: 136, endPoint x: 1063, endPoint y: 137, distance: 43.9
click at [1063, 137] on div "0.3%" at bounding box center [1046, 134] width 62 height 16
copy span "0.3%"
drag, startPoint x: 1098, startPoint y: 132, endPoint x: 1161, endPoint y: 141, distance: 64.0
click at [1161, 141] on div "觀看率 9.59%" at bounding box center [1126, 123] width 81 height 35
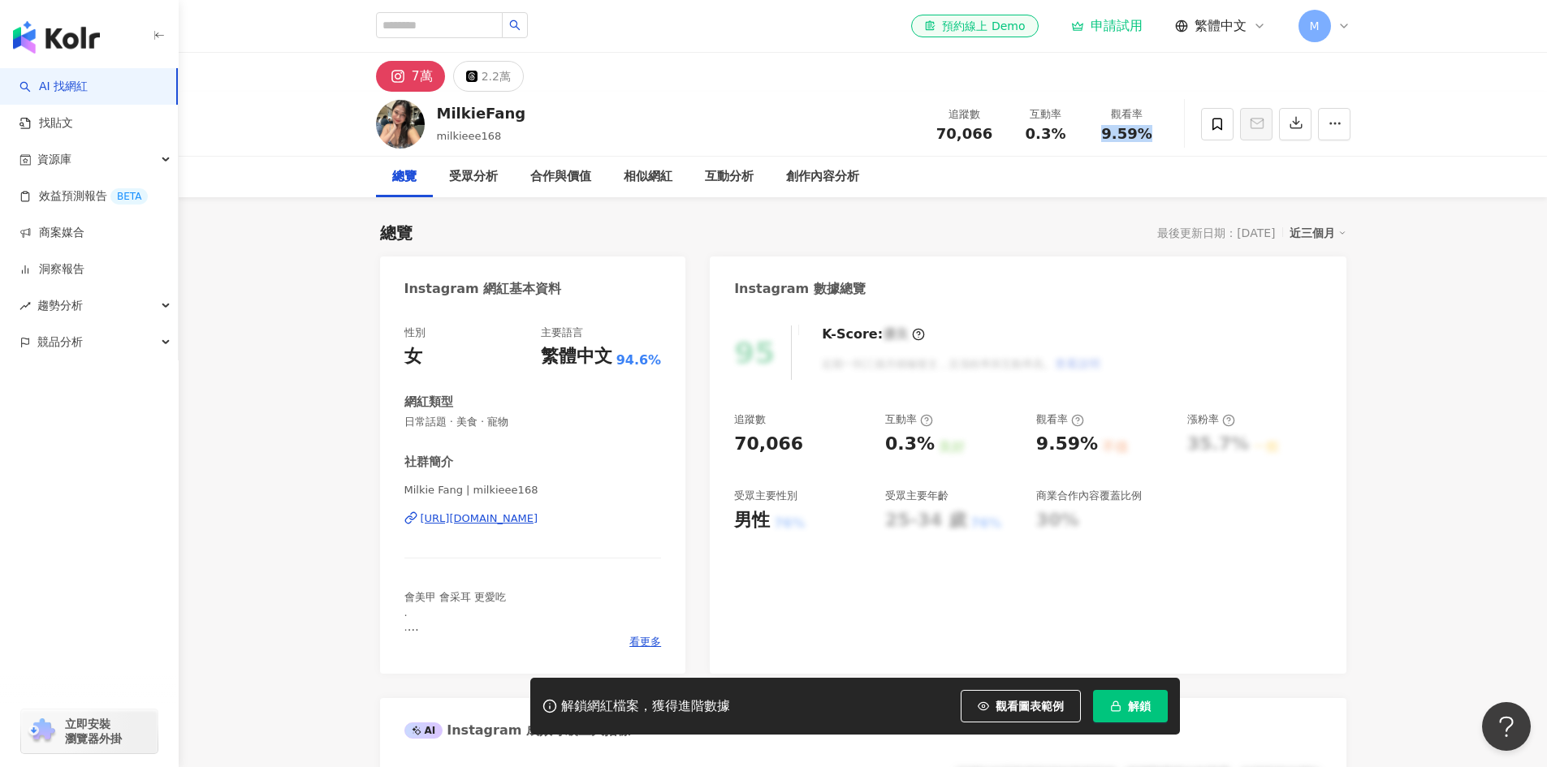
copy span "9.59%"
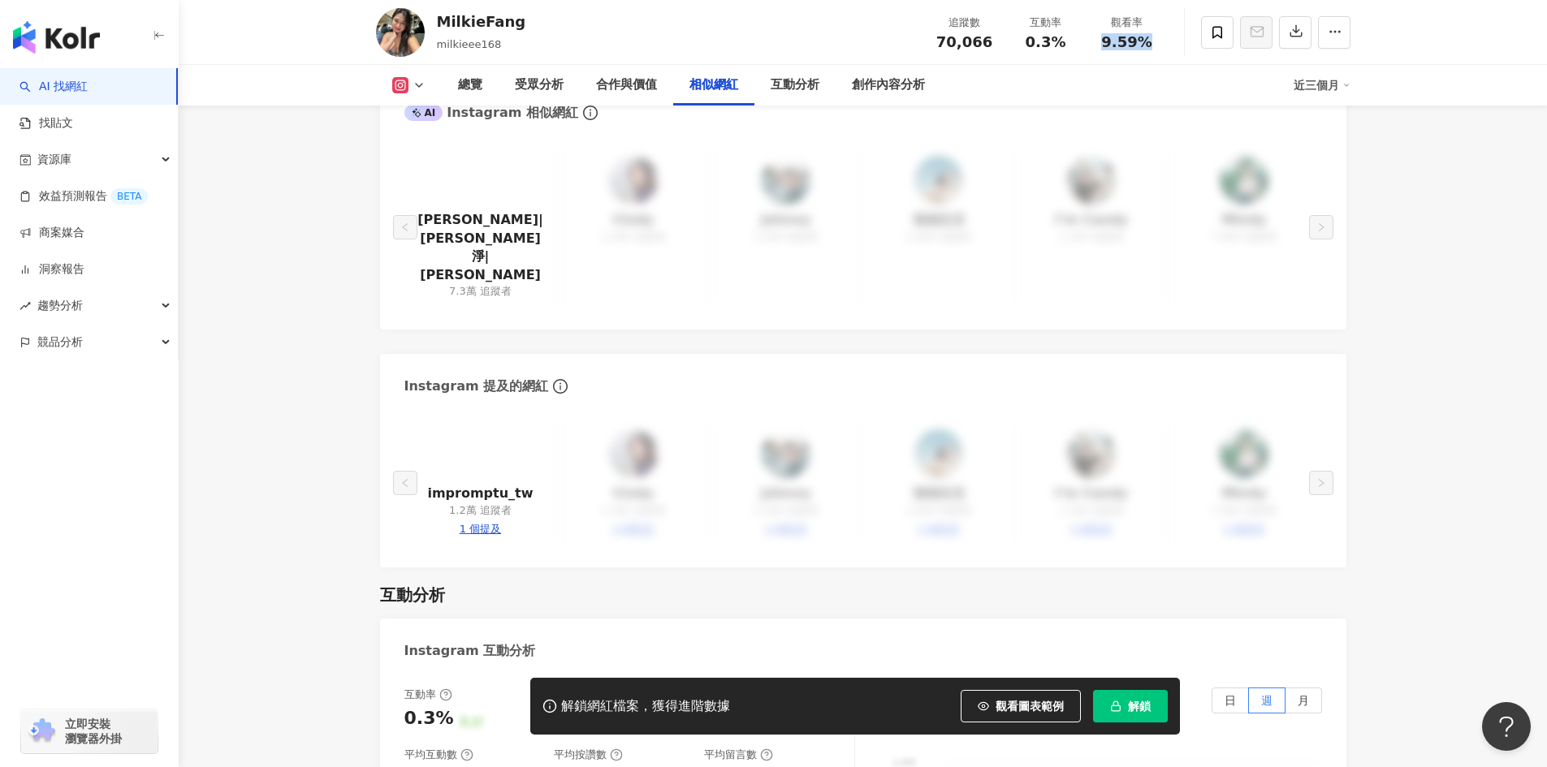
scroll to position [3167, 0]
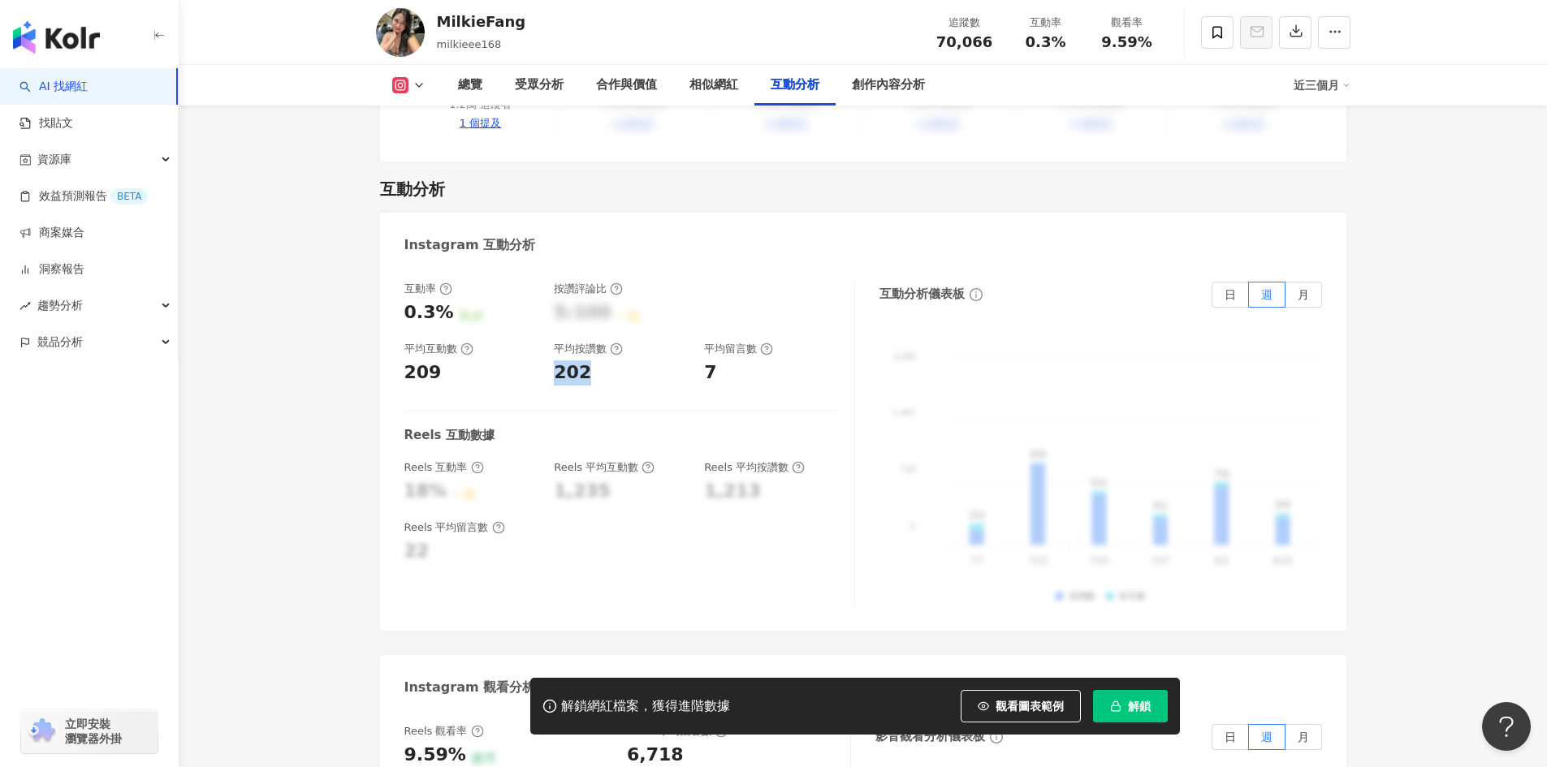
drag, startPoint x: 555, startPoint y: 293, endPoint x: 624, endPoint y: 299, distance: 69.3
click at [624, 361] on div "202" at bounding box center [621, 373] width 134 height 25
copy div "202"
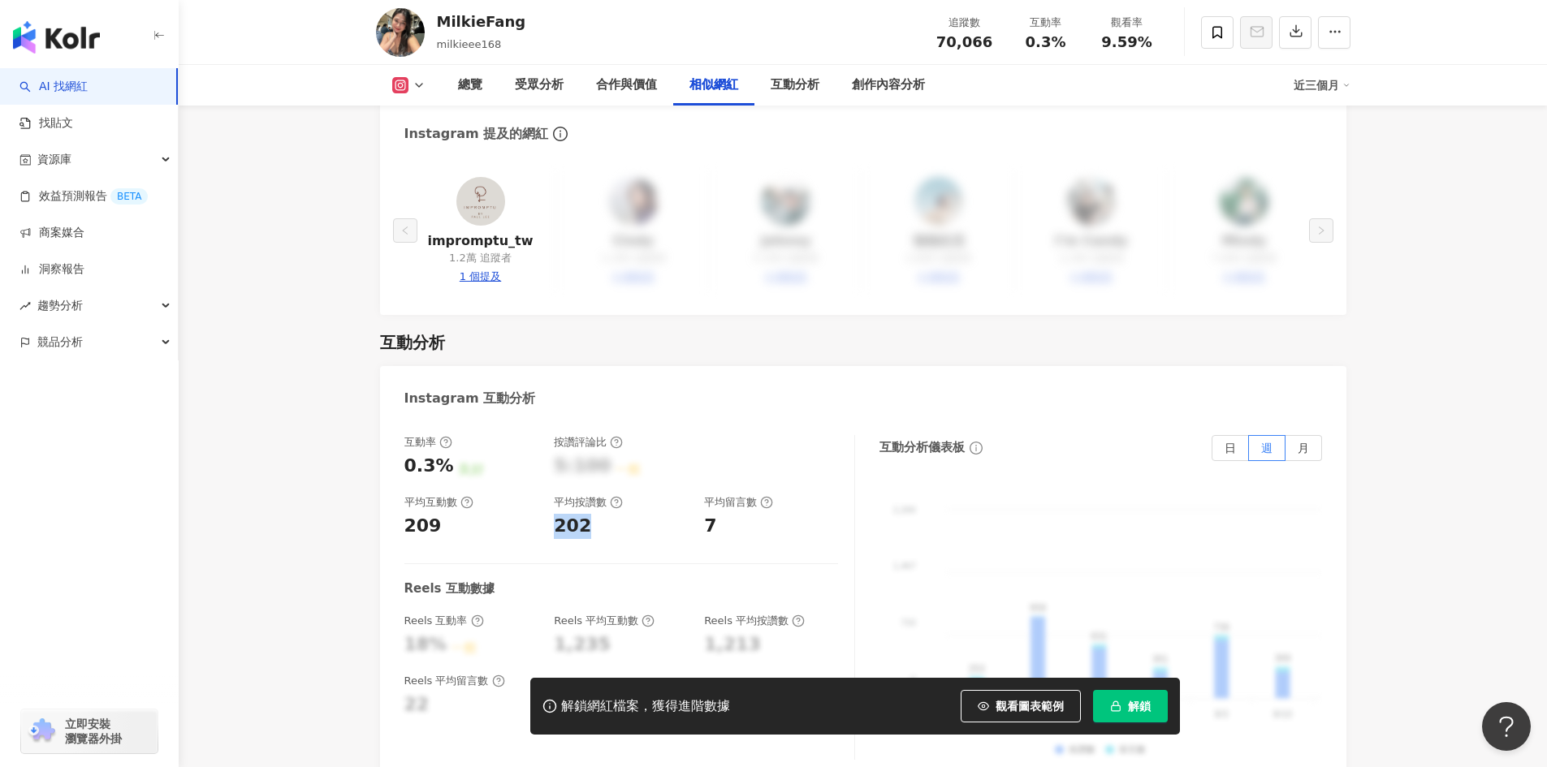
scroll to position [2761, 0]
